Goal: Task Accomplishment & Management: Complete application form

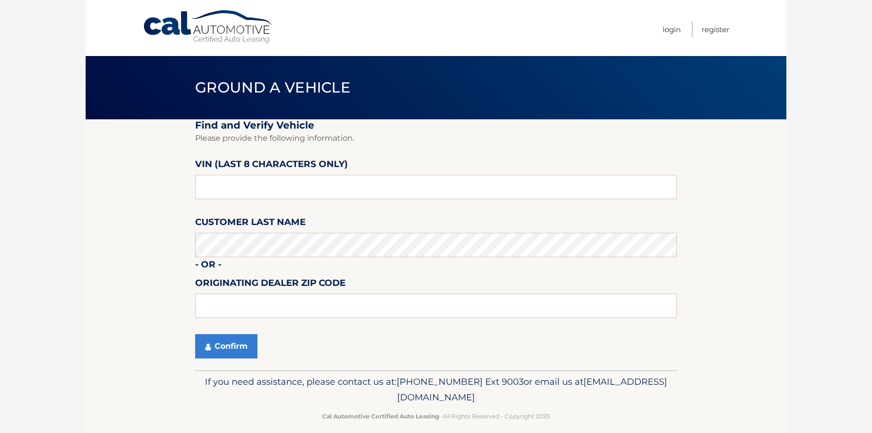
click at [194, 15] on link "Cal Automotive" at bounding box center [208, 27] width 131 height 35
click at [279, 192] on input "text" at bounding box center [436, 187] width 482 height 24
type input "PC501784"
type input "19342"
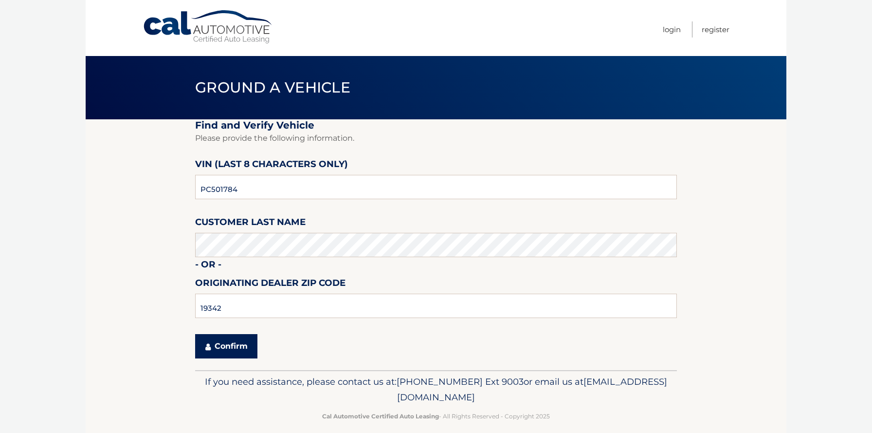
click at [221, 344] on button "Confirm" at bounding box center [226, 346] width 62 height 24
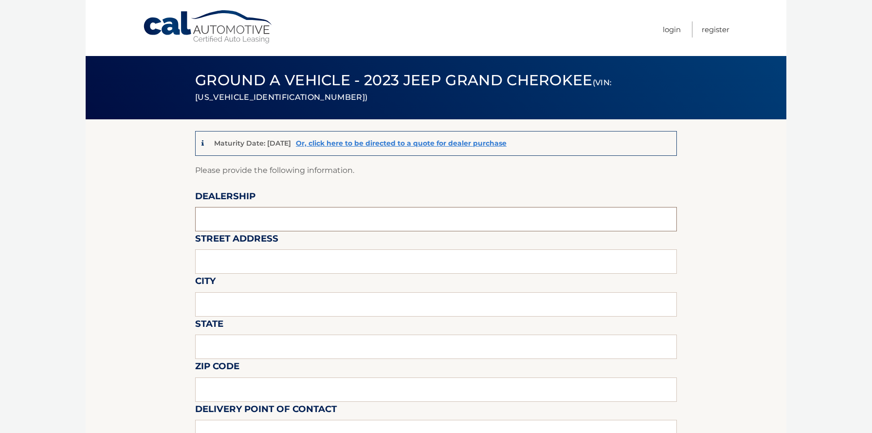
click at [272, 220] on input "text" at bounding box center [436, 219] width 482 height 24
type input "David Dodge Chrysler Jeep Ram"
type input "1801 Wilmington Pike Glen Mills, PA 19342"
type input "GLEN MILLS"
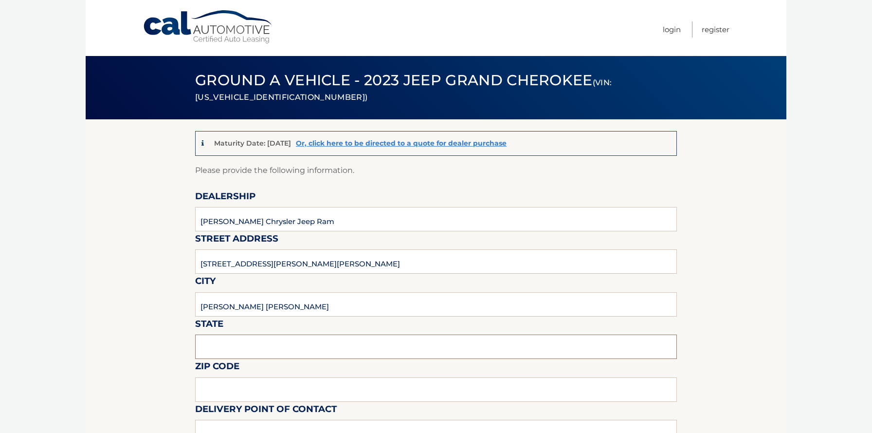
type input "PA"
type input "19342"
type input "DOUG WIEBE"
type input "6103585300"
type input "DWIEBE@DRIVEDAVID.COM"
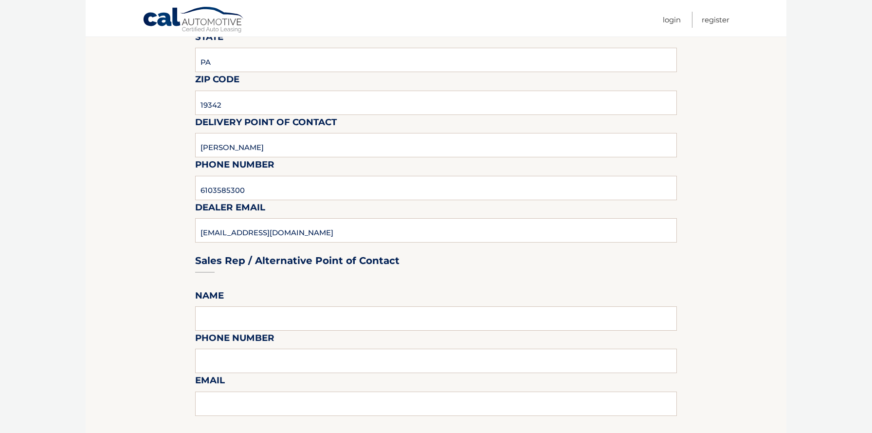
scroll to position [430, 0]
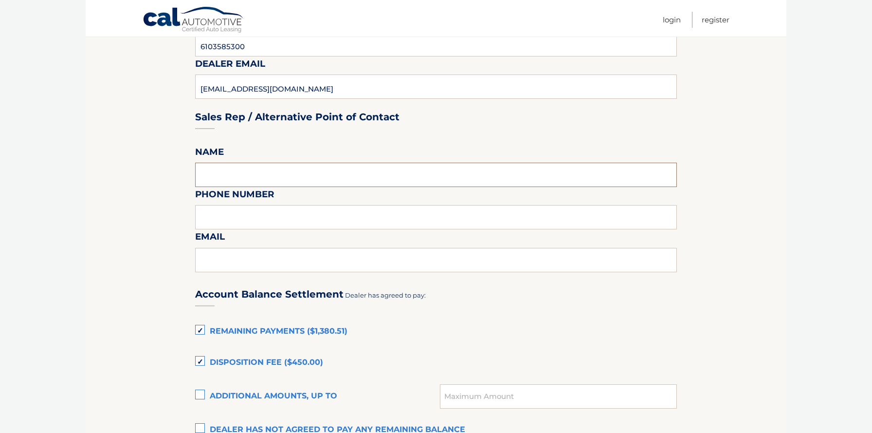
click at [238, 167] on input "text" at bounding box center [436, 175] width 482 height 24
type input "DOUG WIEBE"
type input "6103585300"
type input "DWIEBE@DRIVEDAVID.COM"
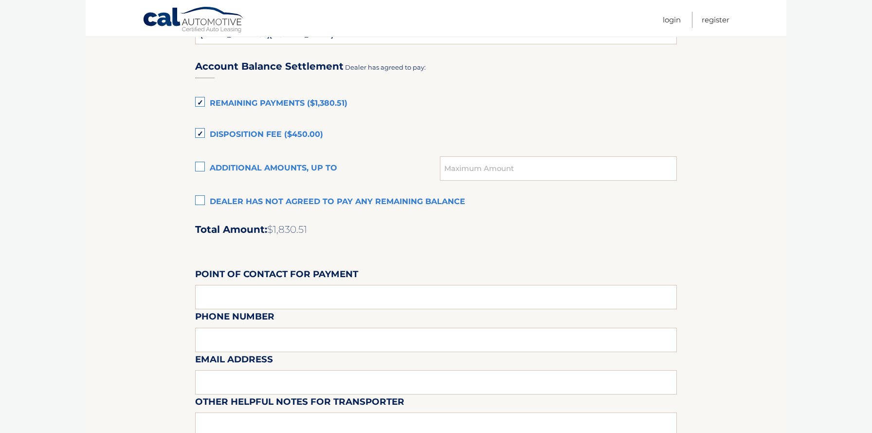
scroll to position [778, 0]
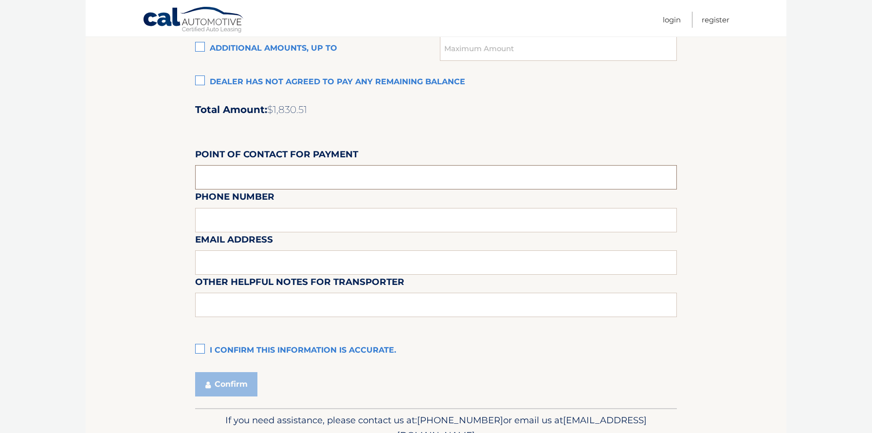
click at [310, 180] on input "text" at bounding box center [436, 177] width 482 height 24
type input "LINDA MILLER"
click at [289, 219] on div "Email Address" at bounding box center [436, 210] width 482 height 42
click at [284, 254] on input "text" at bounding box center [436, 262] width 482 height 24
type input "LMILLER@DRIVEDAVID.COM"
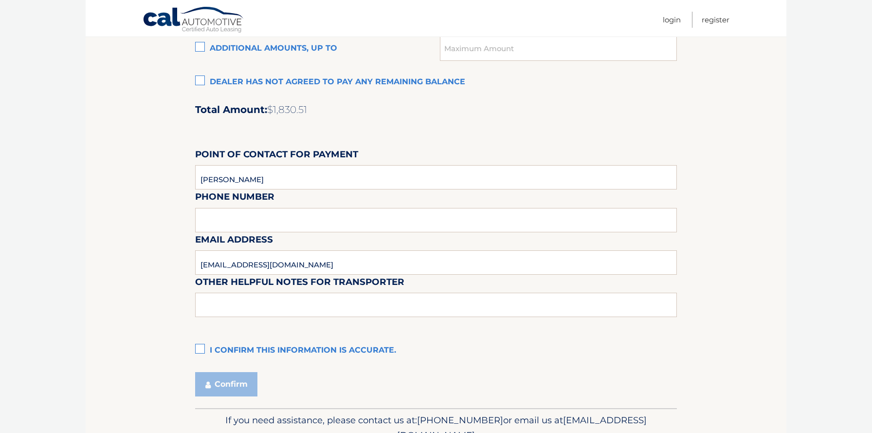
click at [199, 345] on label "I confirm this information is accurate." at bounding box center [436, 350] width 482 height 19
click at [0, 0] on input "I confirm this information is accurate." at bounding box center [0, 0] width 0 height 0
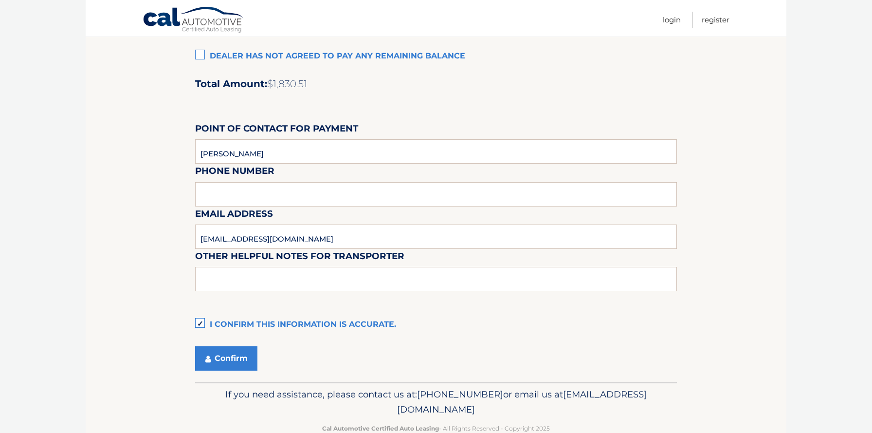
scroll to position [826, 0]
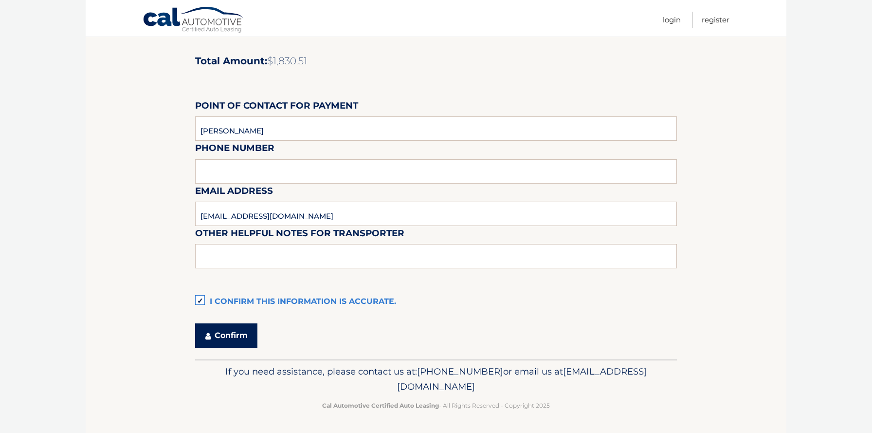
click at [227, 333] on button "Confirm" at bounding box center [226, 335] width 62 height 24
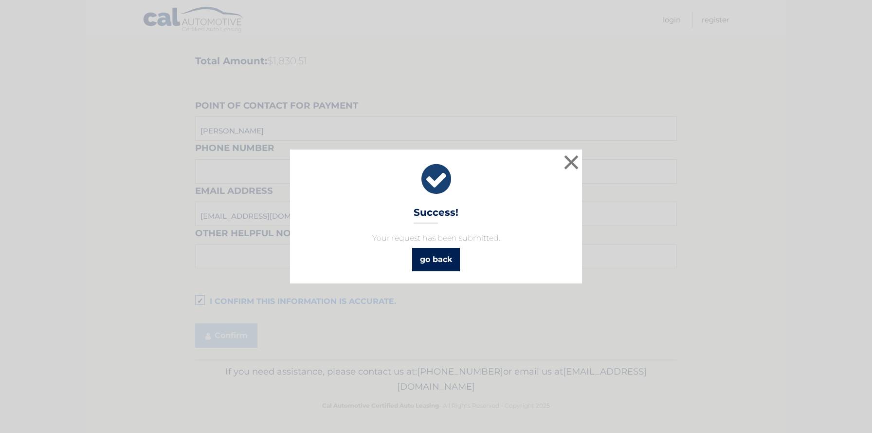
click at [443, 258] on link "go back" at bounding box center [436, 259] width 48 height 23
